Goal: Information Seeking & Learning: Check status

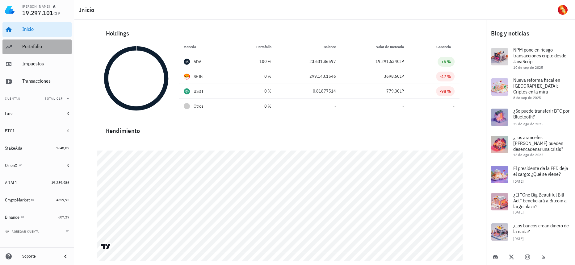
click at [47, 42] on div "Portafolio" at bounding box center [45, 47] width 47 height 14
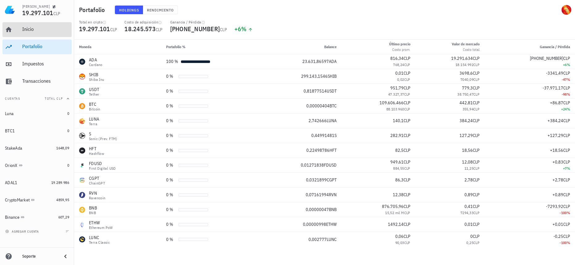
click at [53, 27] on div "Inicio" at bounding box center [45, 29] width 47 height 6
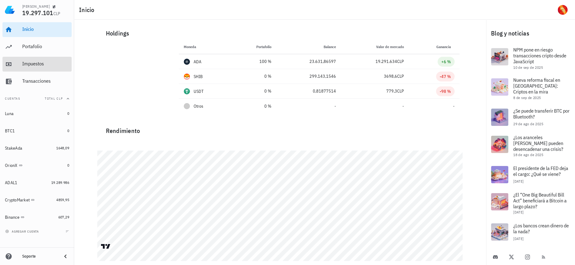
click at [45, 71] on div "Impuestos" at bounding box center [45, 64] width 47 height 14
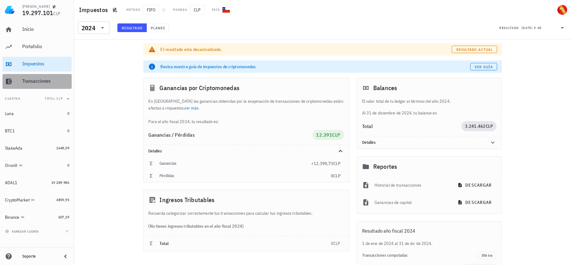
click at [45, 85] on div "Transacciones" at bounding box center [45, 81] width 47 height 14
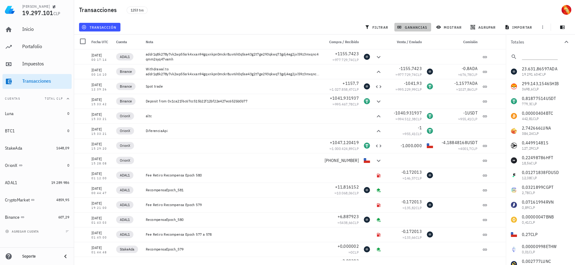
click at [407, 29] on span "ganancias" at bounding box center [412, 27] width 29 height 5
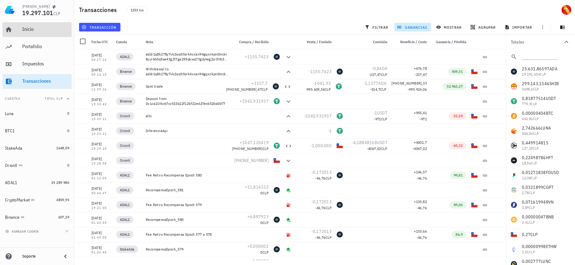
click at [43, 26] on div "Inicio" at bounding box center [45, 30] width 47 height 14
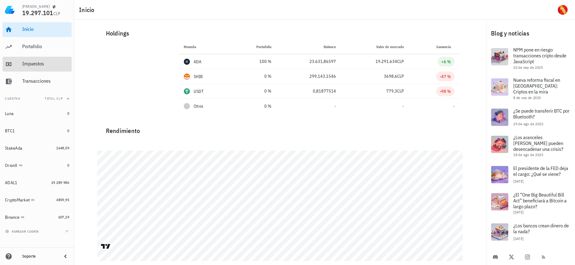
click at [40, 60] on div "Impuestos" at bounding box center [45, 64] width 47 height 14
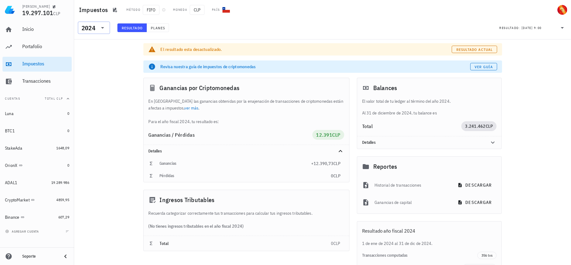
click at [87, 26] on div "2024" at bounding box center [89, 28] width 14 height 6
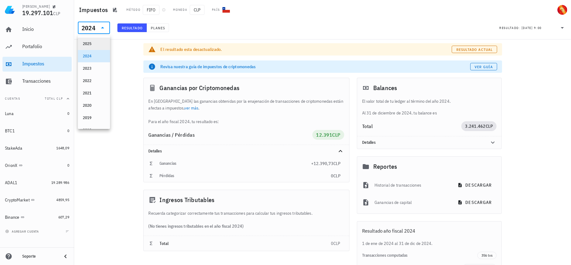
click at [89, 41] on div "2025" at bounding box center [94, 44] width 22 height 10
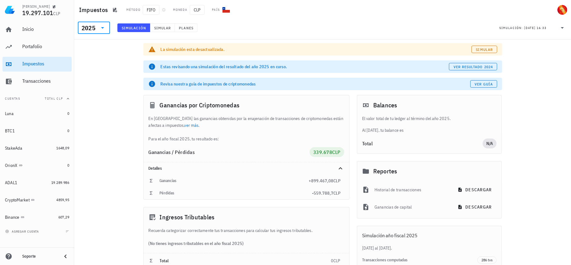
click at [427, 137] on div "Total N/A" at bounding box center [429, 144] width 145 height 20
click at [100, 30] on icon at bounding box center [102, 27] width 7 height 7
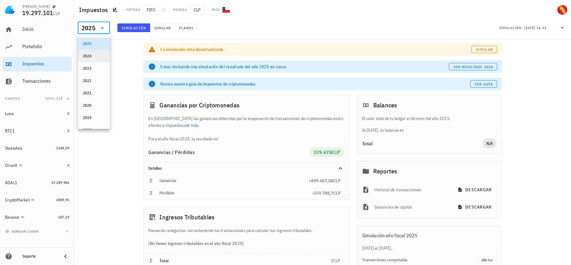
click at [102, 53] on div "2024" at bounding box center [94, 56] width 32 height 12
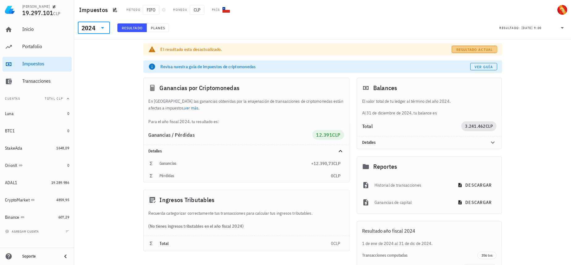
click at [489, 49] on span "Resultado actual" at bounding box center [474, 49] width 37 height 5
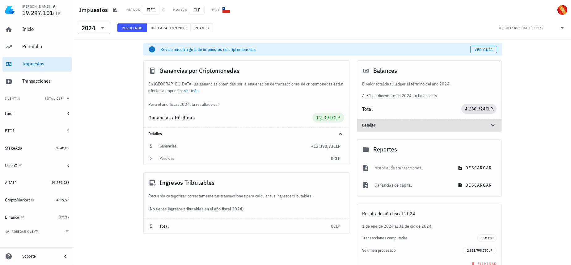
click at [490, 122] on icon at bounding box center [492, 125] width 7 height 7
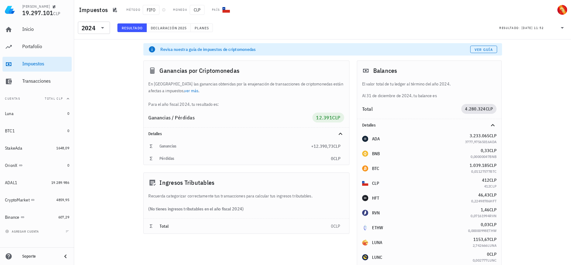
drag, startPoint x: 204, startPoint y: 208, endPoint x: 245, endPoint y: 205, distance: 41.1
click at [245, 205] on div "(No tienes ingresos tributables en el año fiscal 2024)" at bounding box center [246, 209] width 205 height 19
click at [85, 26] on div "2024" at bounding box center [89, 28] width 14 height 6
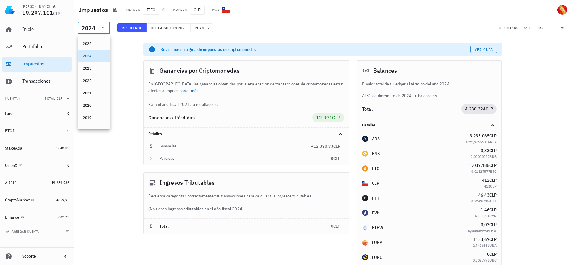
click at [153, 71] on icon at bounding box center [152, 71] width 4 height 6
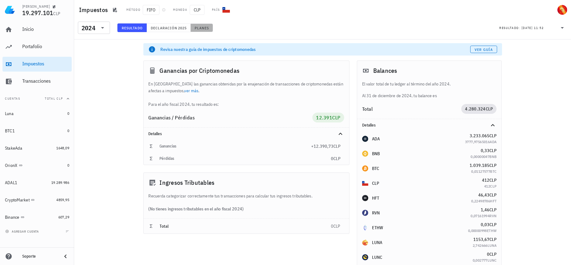
click at [204, 25] on button "Planes" at bounding box center [202, 27] width 23 height 9
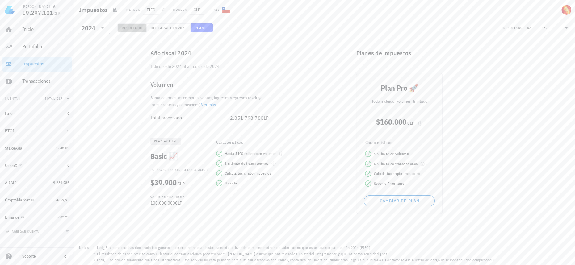
click at [127, 28] on span "Resultado" at bounding box center [131, 28] width 21 height 5
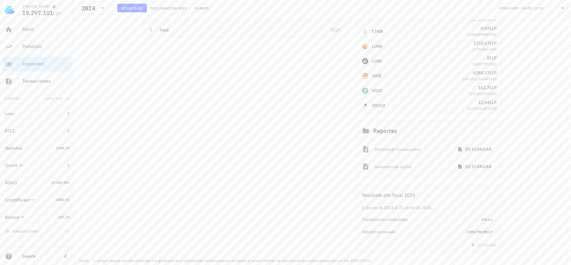
scroll to position [209, 0]
